Goal: Find specific page/section: Locate a particular part of the current website

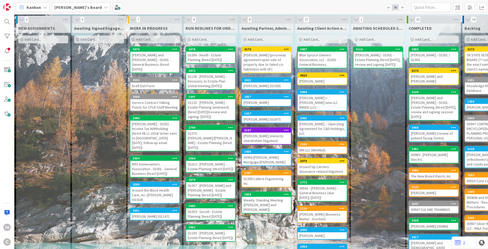
click at [145, 60] on div "[PERSON_NAME] and [PERSON_NAME] - 01001 - General Business (hired [DATE])" at bounding box center [154, 62] width 49 height 21
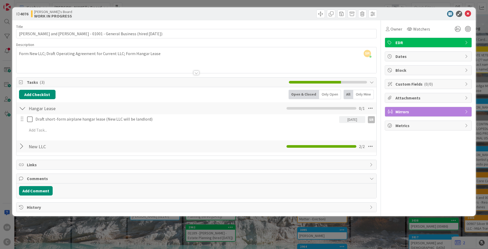
drag, startPoint x: 486, startPoint y: 66, endPoint x: 487, endPoint y: 80, distance: 13.5
click at [487, 80] on div "ID 4076 [PERSON_NAME]'s Board WORK IN PROGRESS Title 70 / 128 [PERSON_NAME] and…" at bounding box center [244, 124] width 488 height 249
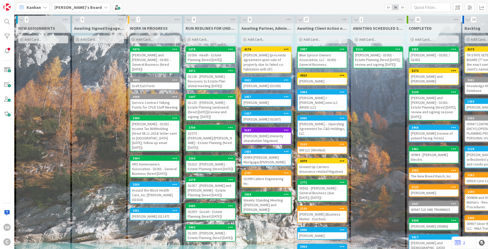
click at [151, 52] on div "[PERSON_NAME] and [PERSON_NAME] - 01001 - General Business (hired [DATE])" at bounding box center [154, 62] width 49 height 21
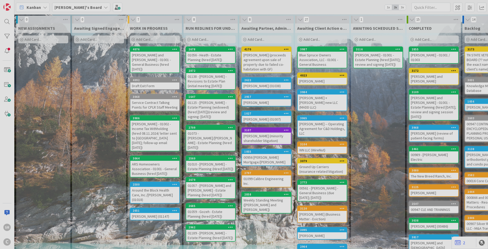
click at [151, 52] on div at bounding box center [244, 124] width 488 height 249
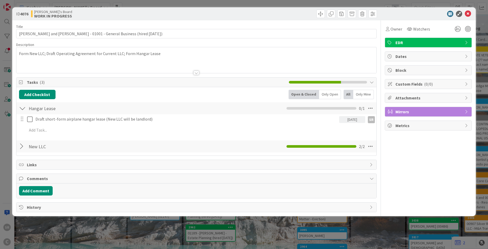
click at [21, 146] on div at bounding box center [22, 145] width 7 height 9
